Goal: Navigation & Orientation: Find specific page/section

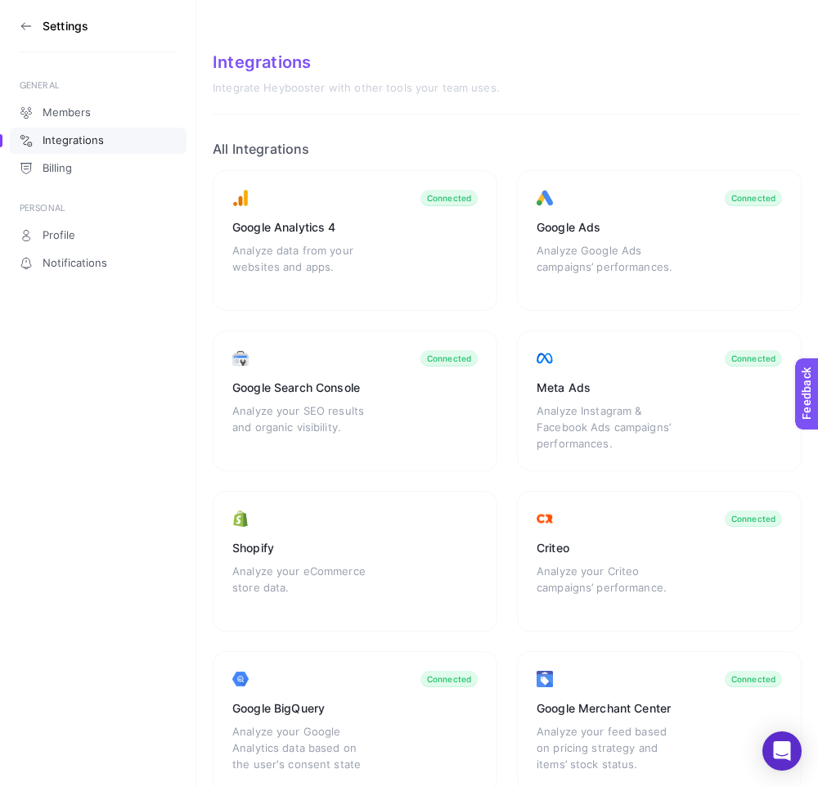
click at [32, 25] on icon at bounding box center [26, 26] width 13 height 13
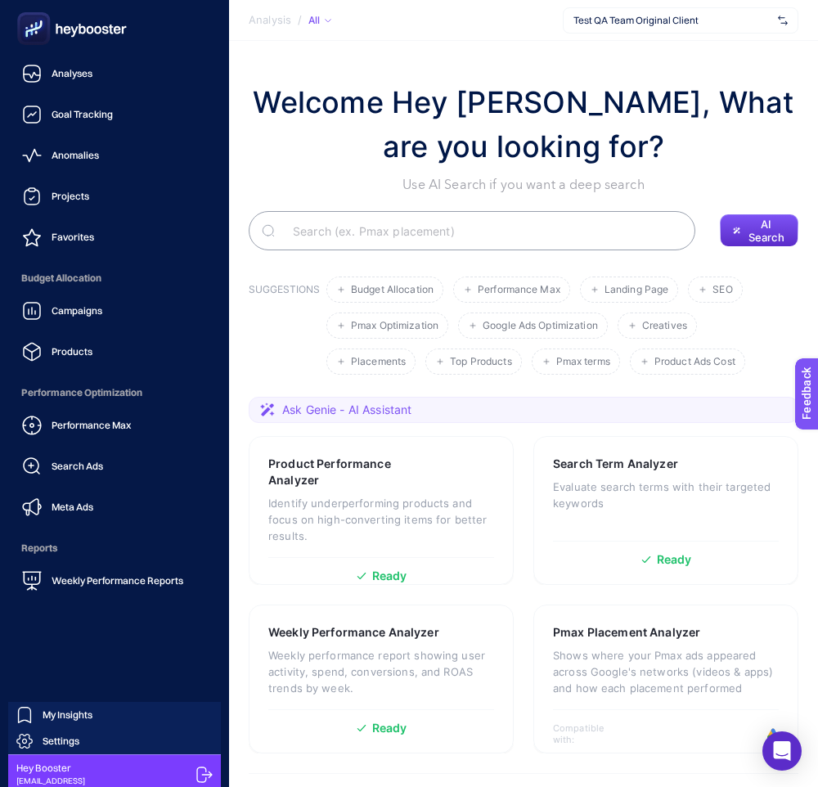
click at [202, 772] on icon at bounding box center [204, 774] width 16 height 16
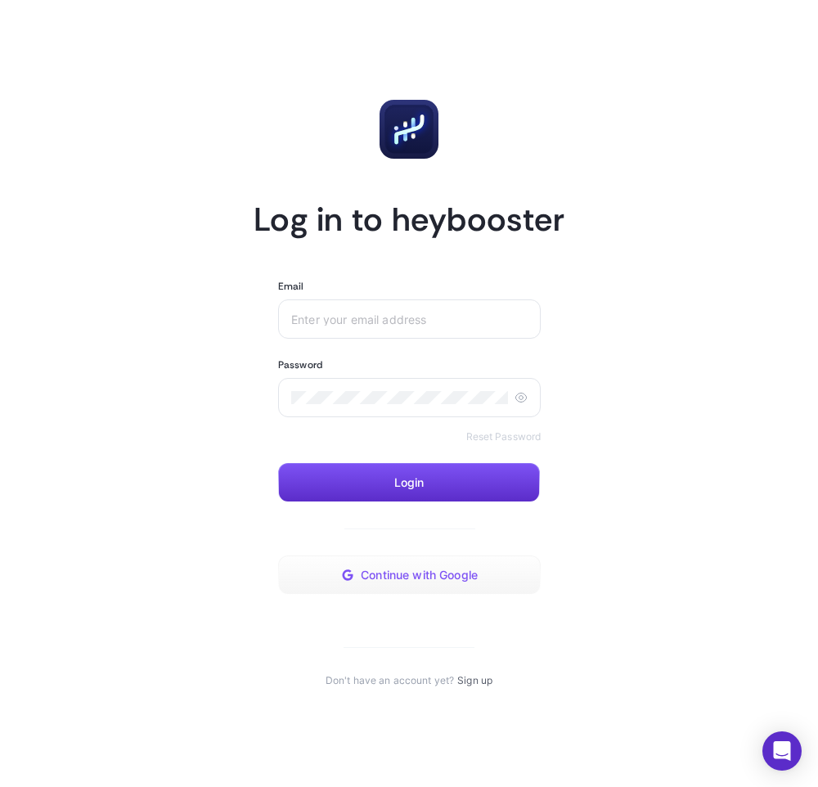
click at [418, 572] on span "Continue with Google" at bounding box center [419, 574] width 117 height 13
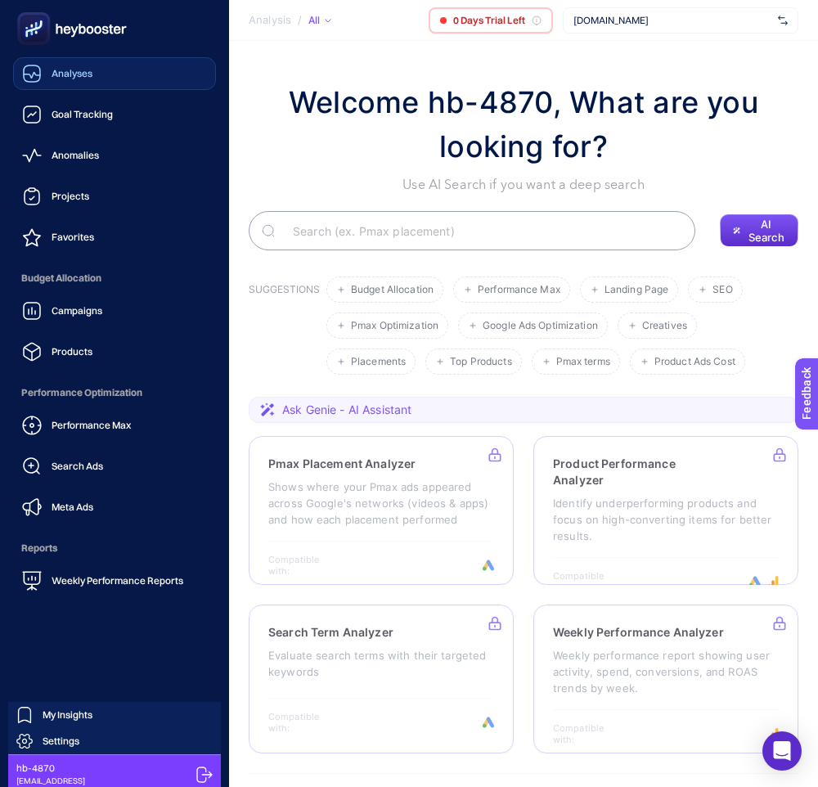
click at [82, 83] on div "Analyses" at bounding box center [57, 74] width 70 height 20
click at [79, 126] on link "Goal Tracking" at bounding box center [114, 114] width 203 height 33
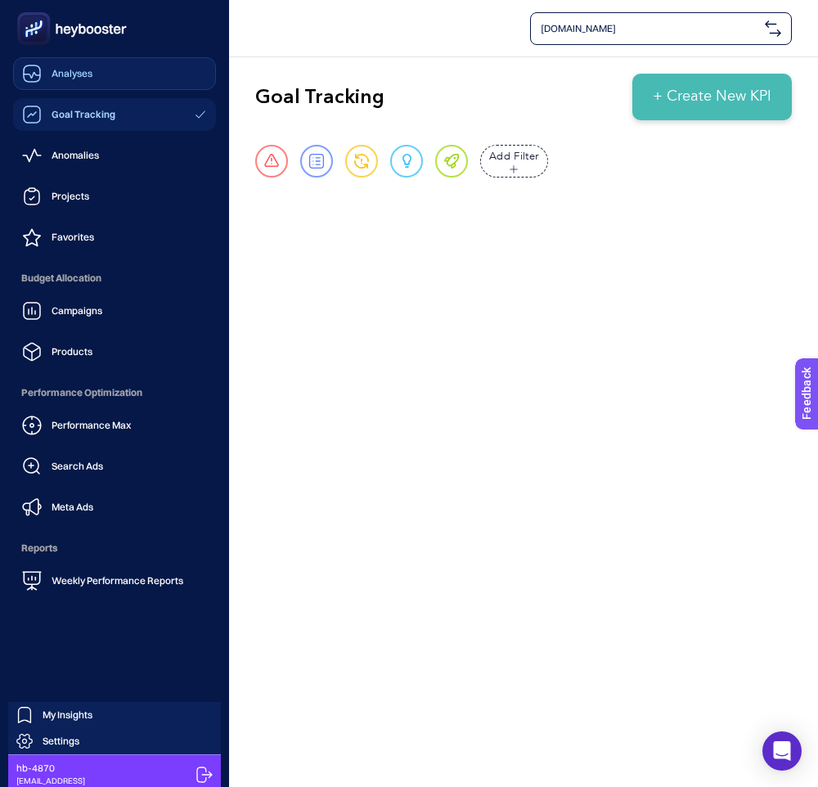
click at [60, 72] on span "Analyses" at bounding box center [72, 73] width 41 height 13
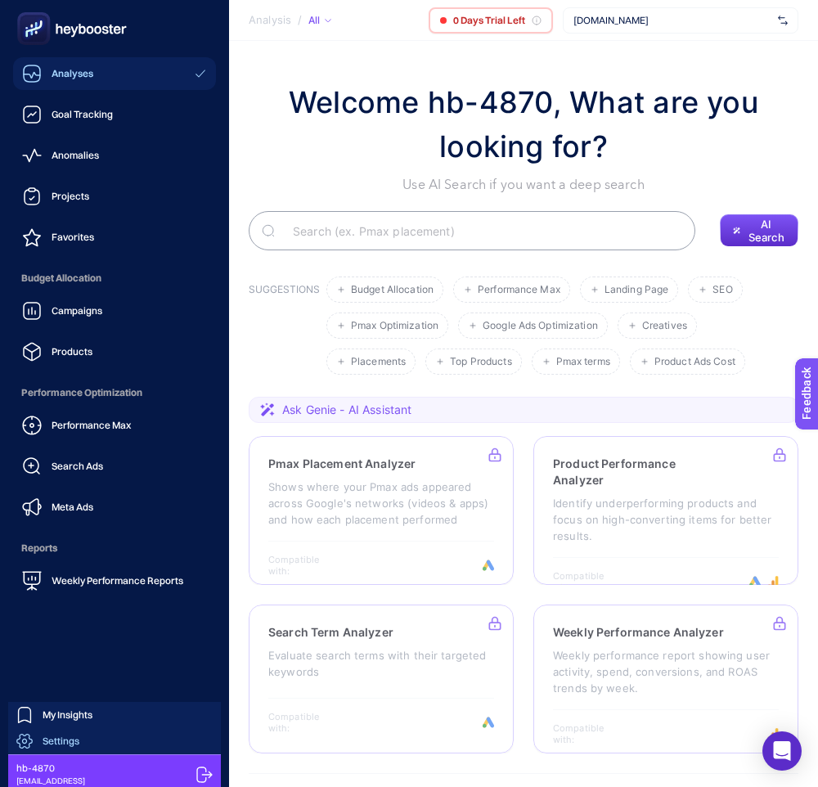
click at [47, 735] on span "Settings" at bounding box center [61, 740] width 37 height 13
